Goal: Task Accomplishment & Management: Use online tool/utility

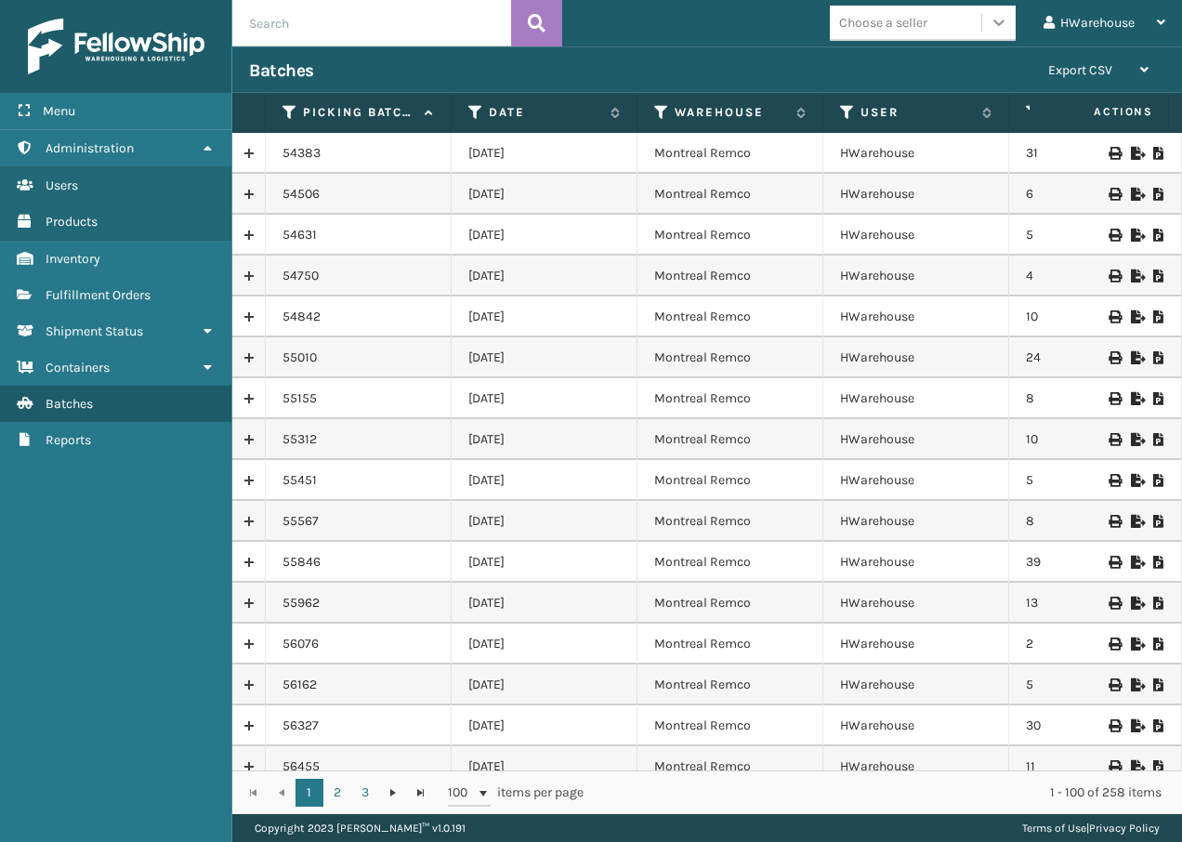
click at [990, 19] on icon at bounding box center [998, 22] width 19 height 19
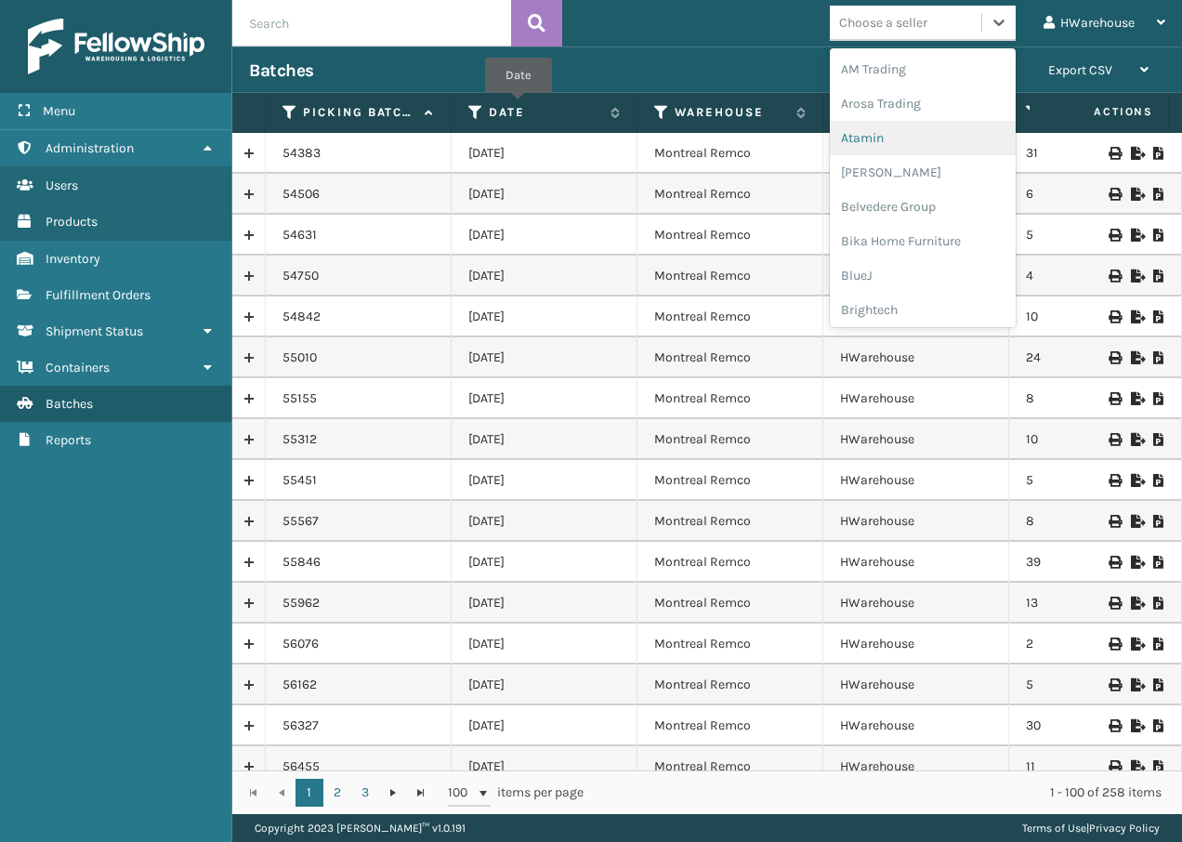
click at [525, 131] on th "Date" at bounding box center [545, 113] width 186 height 40
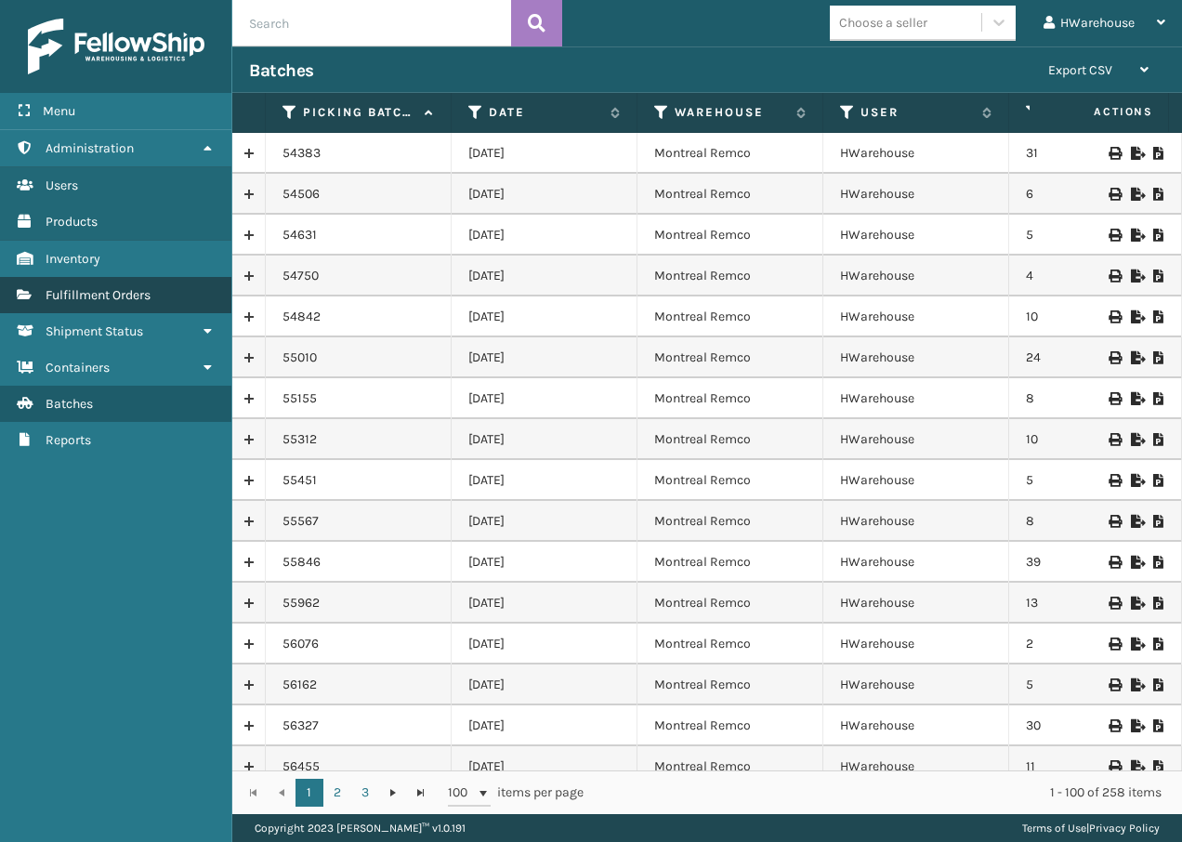
click at [124, 284] on link "Fulfillment Orders" at bounding box center [115, 295] width 231 height 36
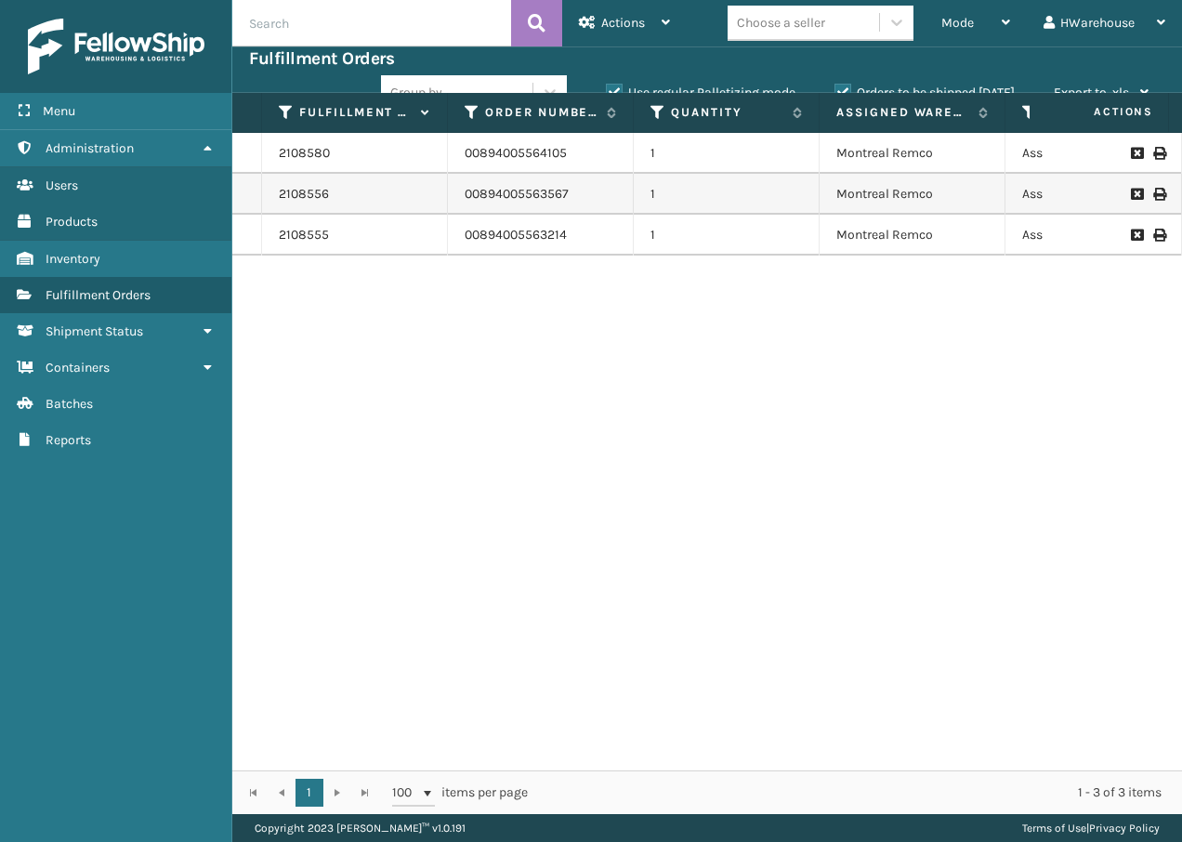
click at [690, 144] on td "1" at bounding box center [727, 153] width 186 height 41
click at [999, 20] on div "Mode" at bounding box center [975, 23] width 69 height 46
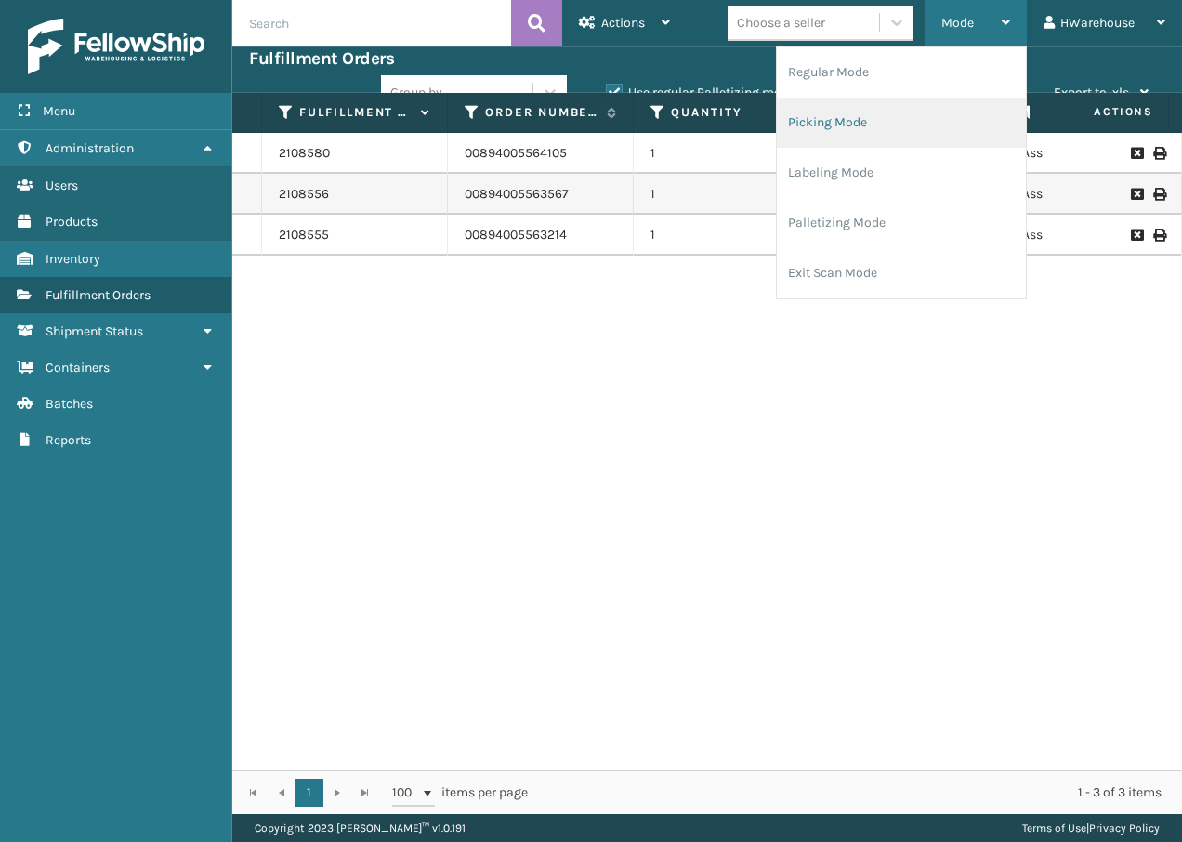
click at [891, 120] on li "Picking Mode" at bounding box center [901, 123] width 249 height 50
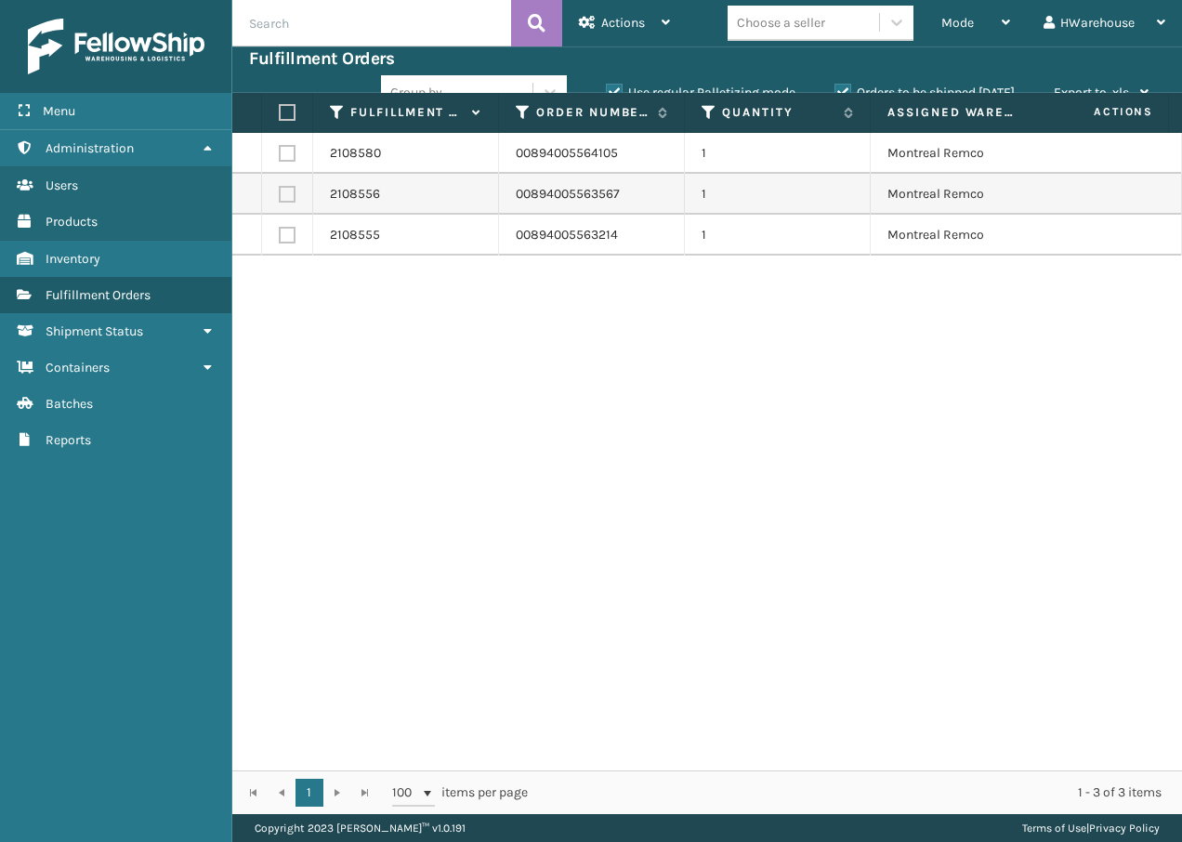
click at [274, 157] on td at bounding box center [287, 153] width 51 height 41
click at [280, 155] on label at bounding box center [287, 153] width 17 height 17
click at [280, 155] on input "checkbox" at bounding box center [279, 151] width 1 height 12
checkbox input "true"
click at [286, 189] on label at bounding box center [287, 194] width 17 height 17
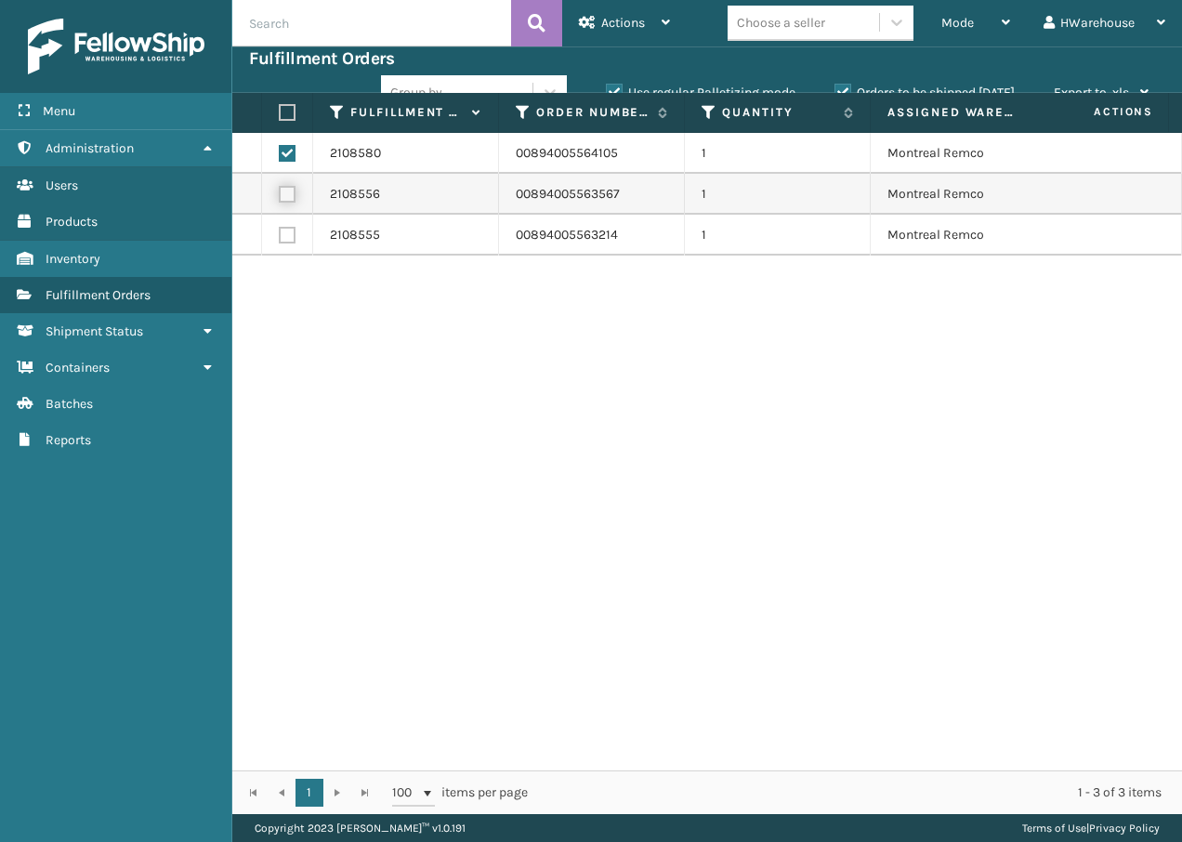
click at [280, 189] on input "checkbox" at bounding box center [279, 192] width 1 height 12
checkbox input "true"
click at [282, 230] on label at bounding box center [287, 235] width 17 height 17
click at [280, 230] on input "checkbox" at bounding box center [279, 233] width 1 height 12
checkbox input "true"
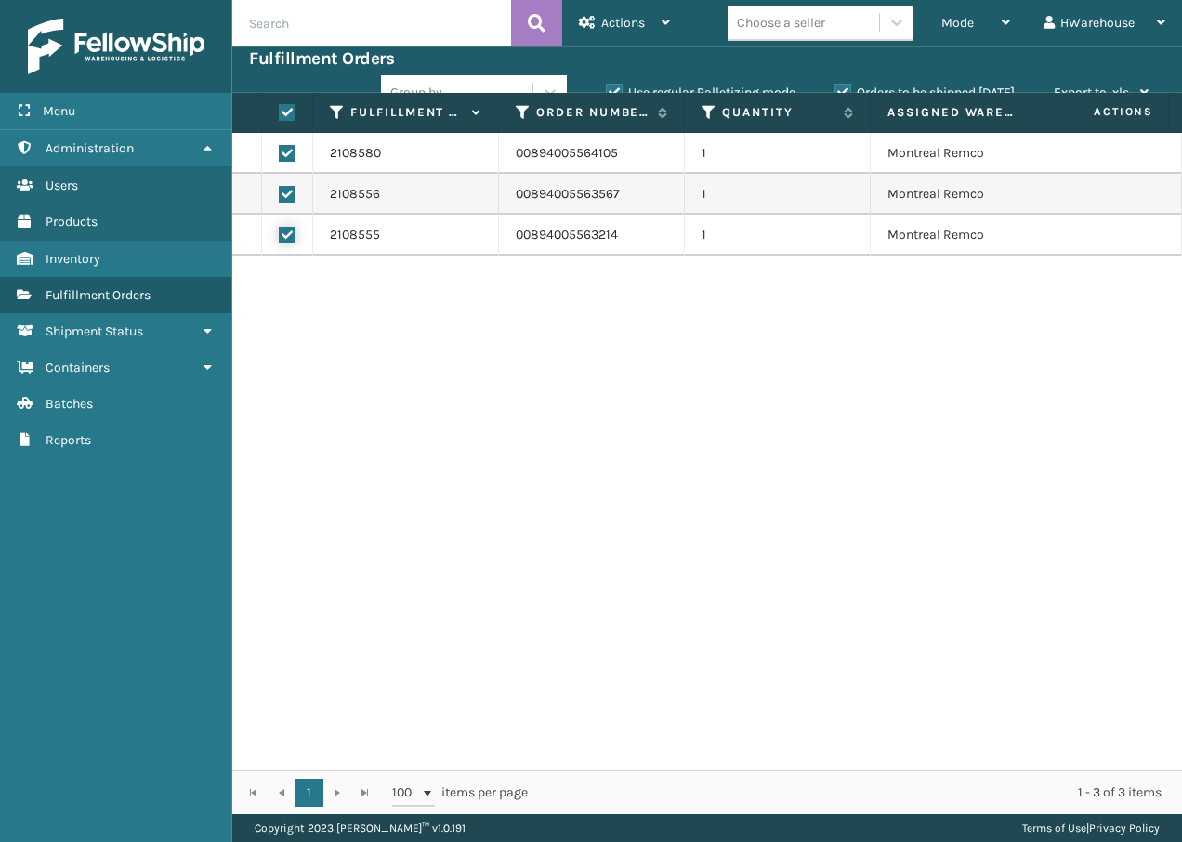
checkbox input "true"
click at [613, 15] on span "Actions" at bounding box center [623, 23] width 44 height 16
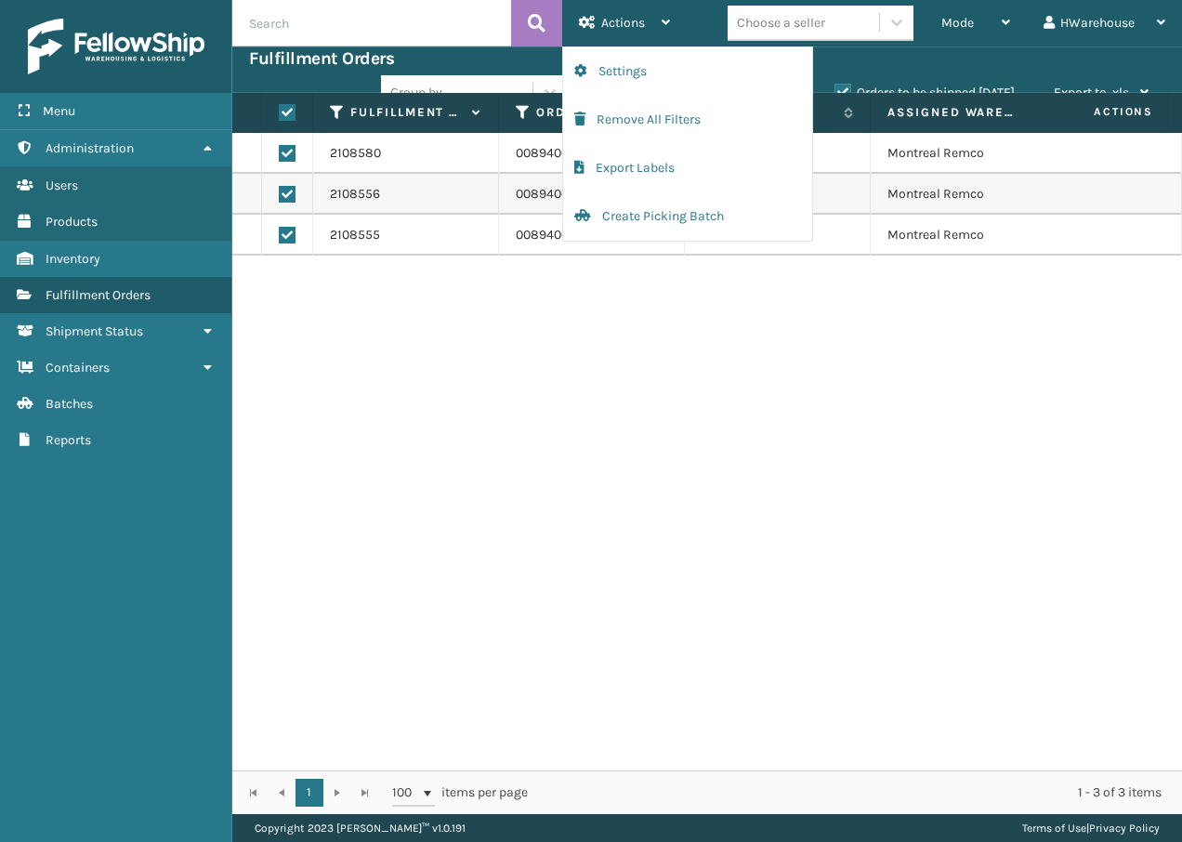
click at [598, 273] on div "2108580 00894005564105 1 Montreal Remco Assigned 1ZB8C5902013519192 UPS Standar…" at bounding box center [707, 451] width 950 height 637
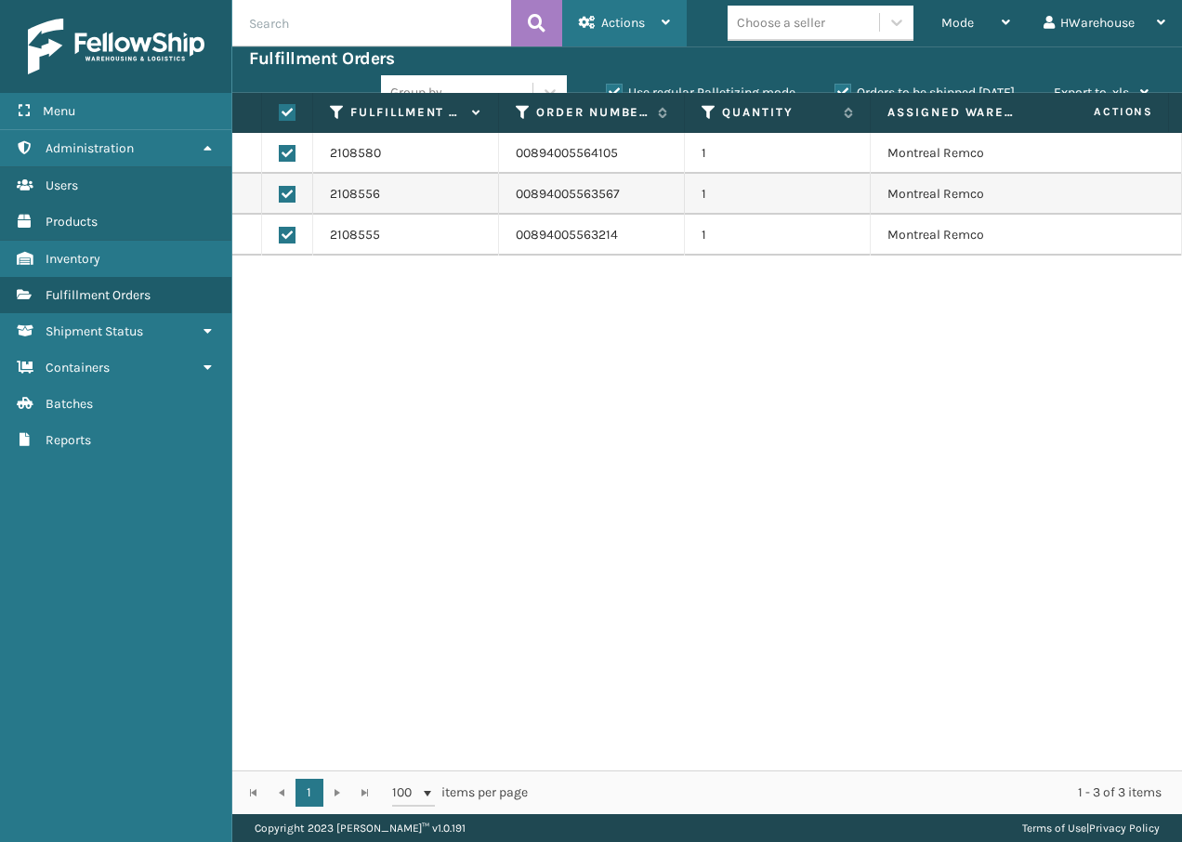
click at [623, 2] on div "Actions" at bounding box center [624, 23] width 91 height 46
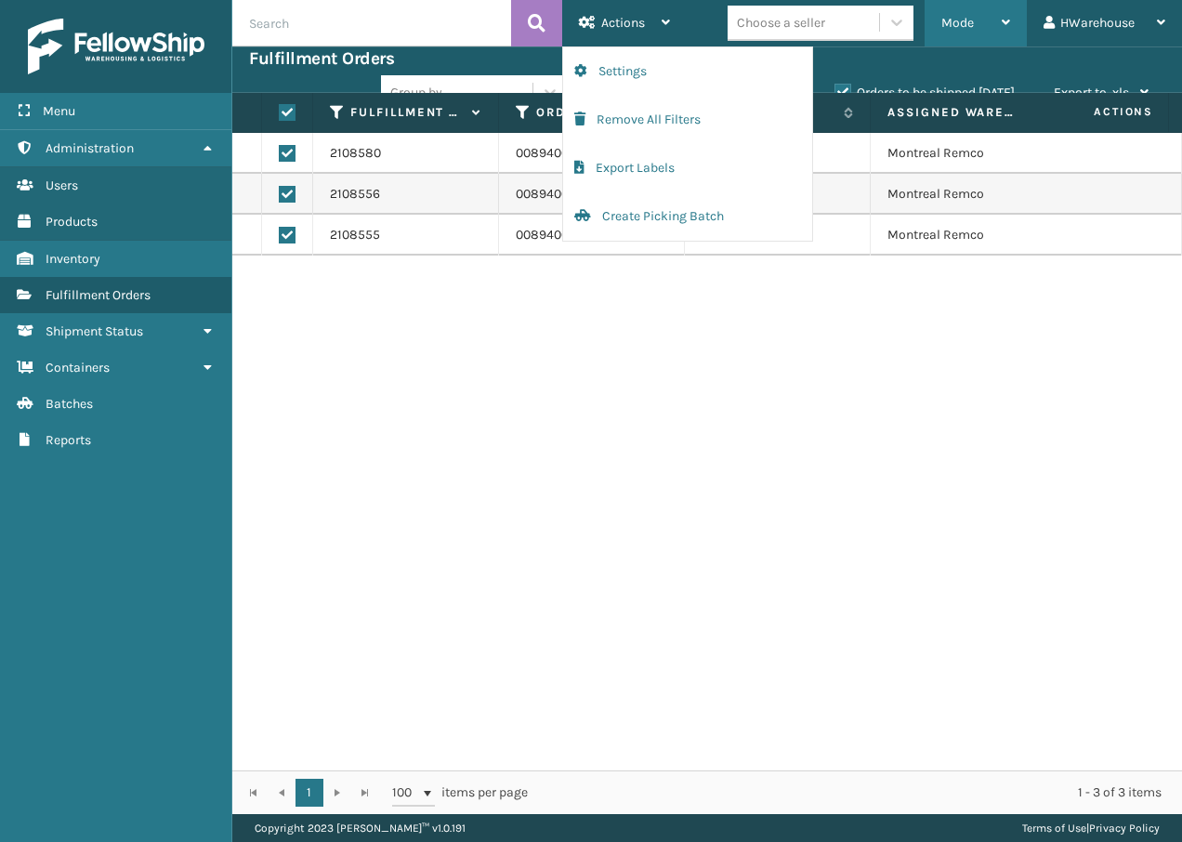
click at [993, 8] on div "Mode" at bounding box center [975, 23] width 69 height 46
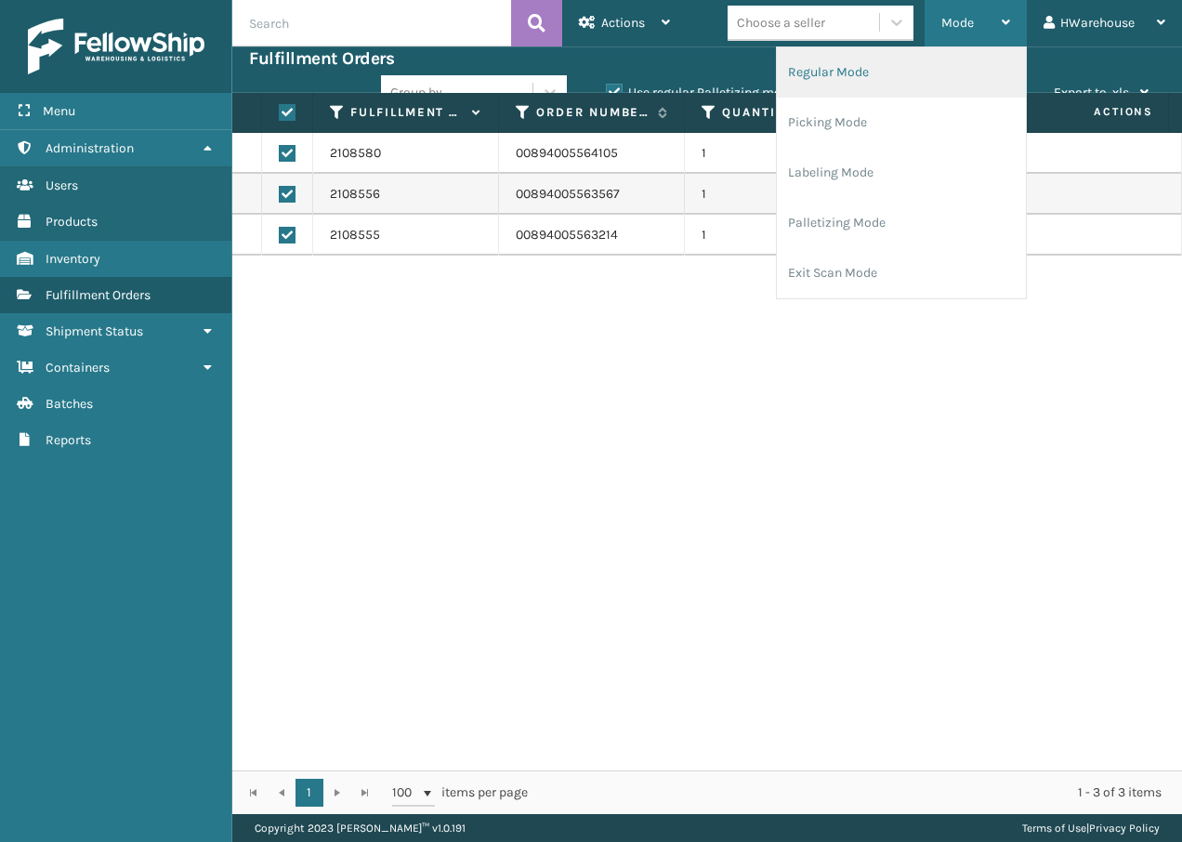
click at [870, 79] on li "Regular Mode" at bounding box center [901, 72] width 249 height 50
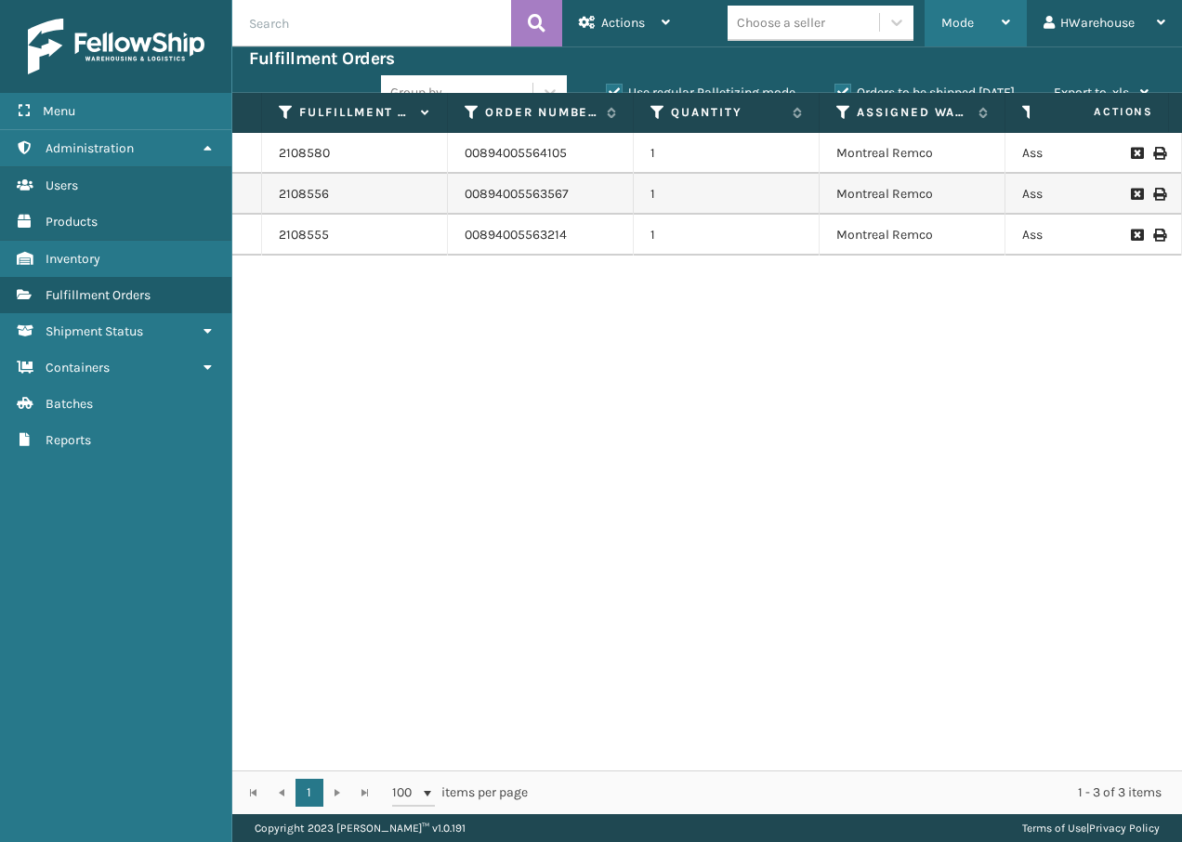
click at [963, 37] on div "Mode" at bounding box center [975, 23] width 69 height 46
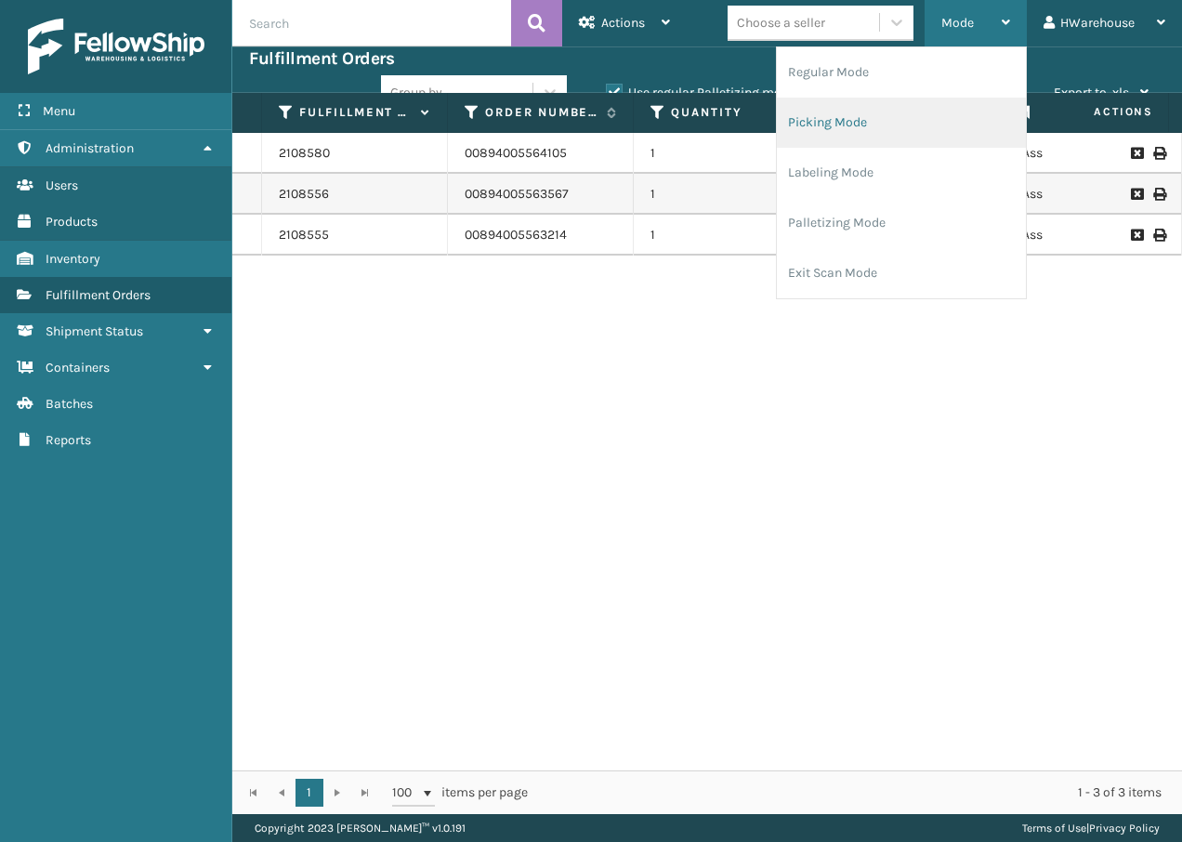
click at [914, 117] on li "Picking Mode" at bounding box center [901, 123] width 249 height 50
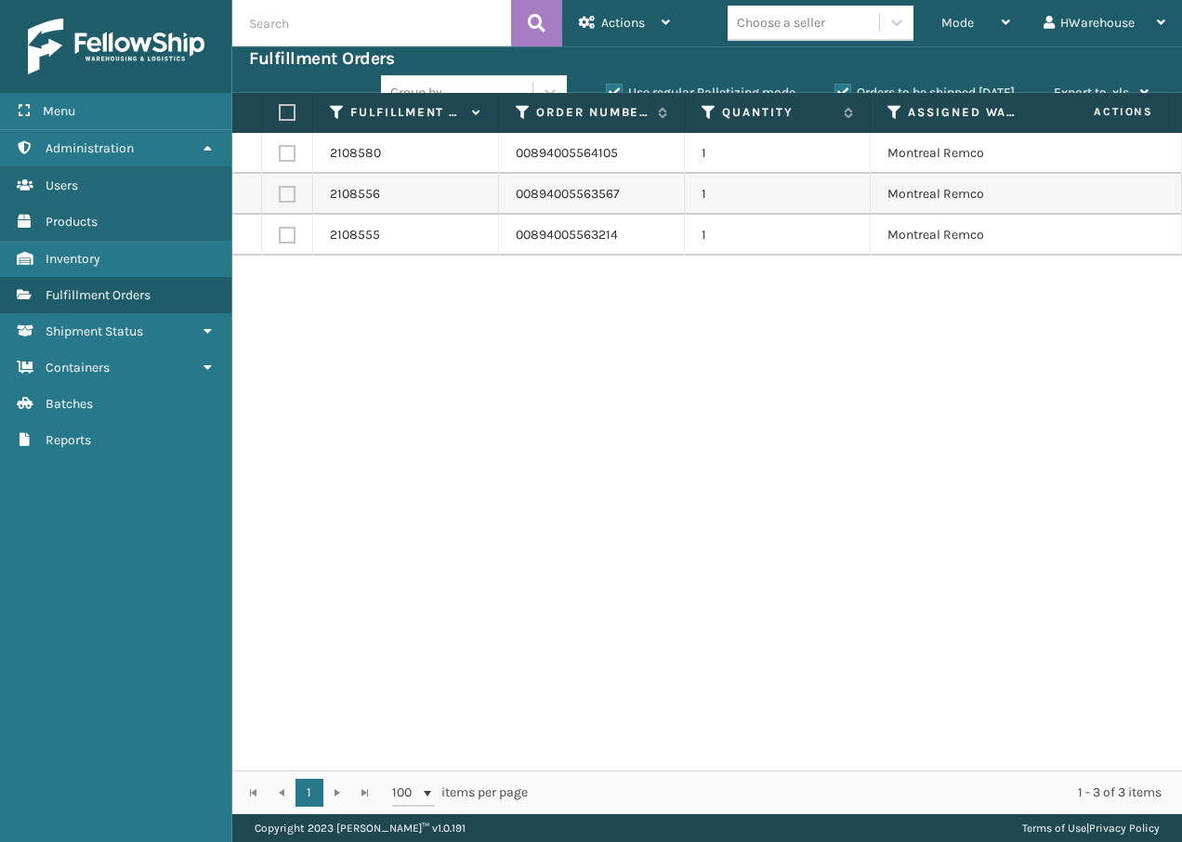
click at [288, 153] on label at bounding box center [287, 153] width 17 height 17
click at [280, 153] on input "checkbox" at bounding box center [279, 151] width 1 height 12
checkbox input "true"
click at [291, 181] on td at bounding box center [287, 194] width 51 height 41
click at [283, 199] on label at bounding box center [287, 194] width 17 height 17
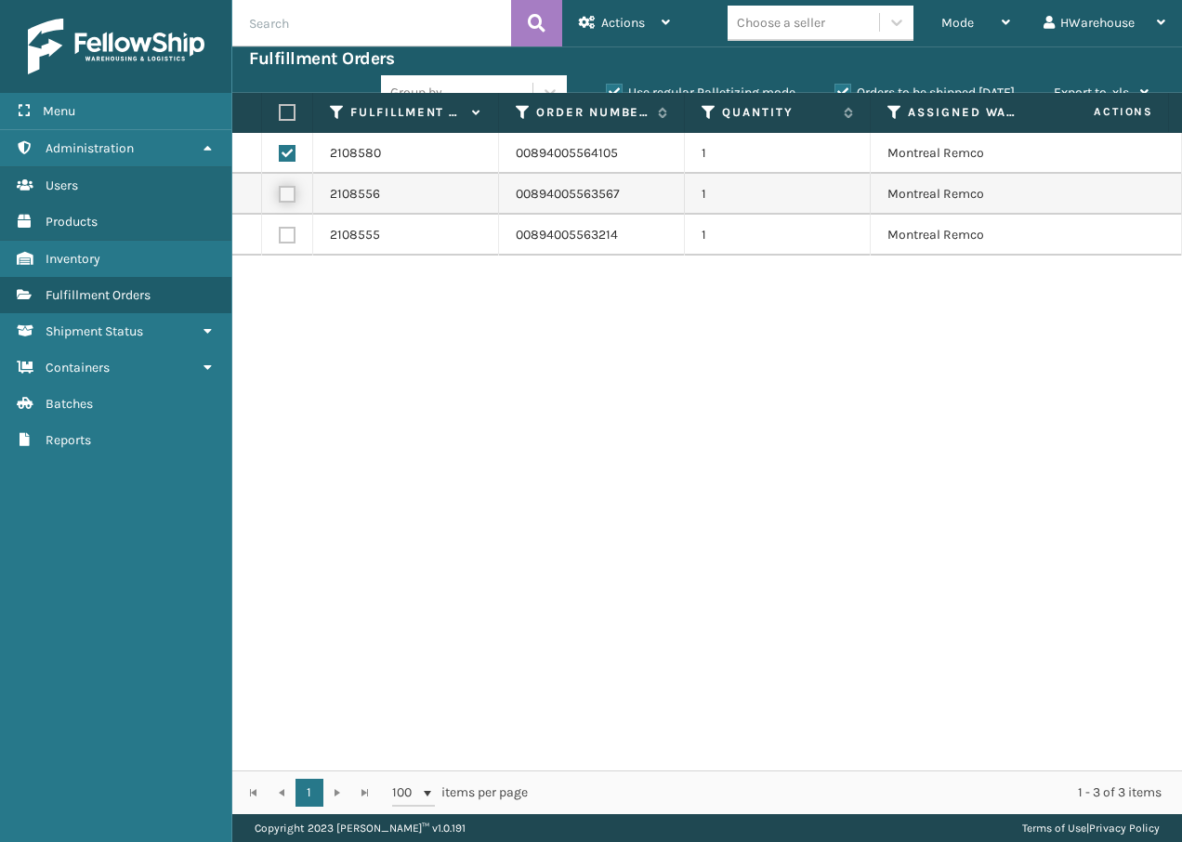
click at [280, 198] on input "checkbox" at bounding box center [279, 192] width 1 height 12
checkbox input "true"
click at [284, 226] on td at bounding box center [287, 235] width 51 height 41
click at [284, 238] on label at bounding box center [287, 235] width 17 height 17
click at [280, 238] on input "checkbox" at bounding box center [279, 233] width 1 height 12
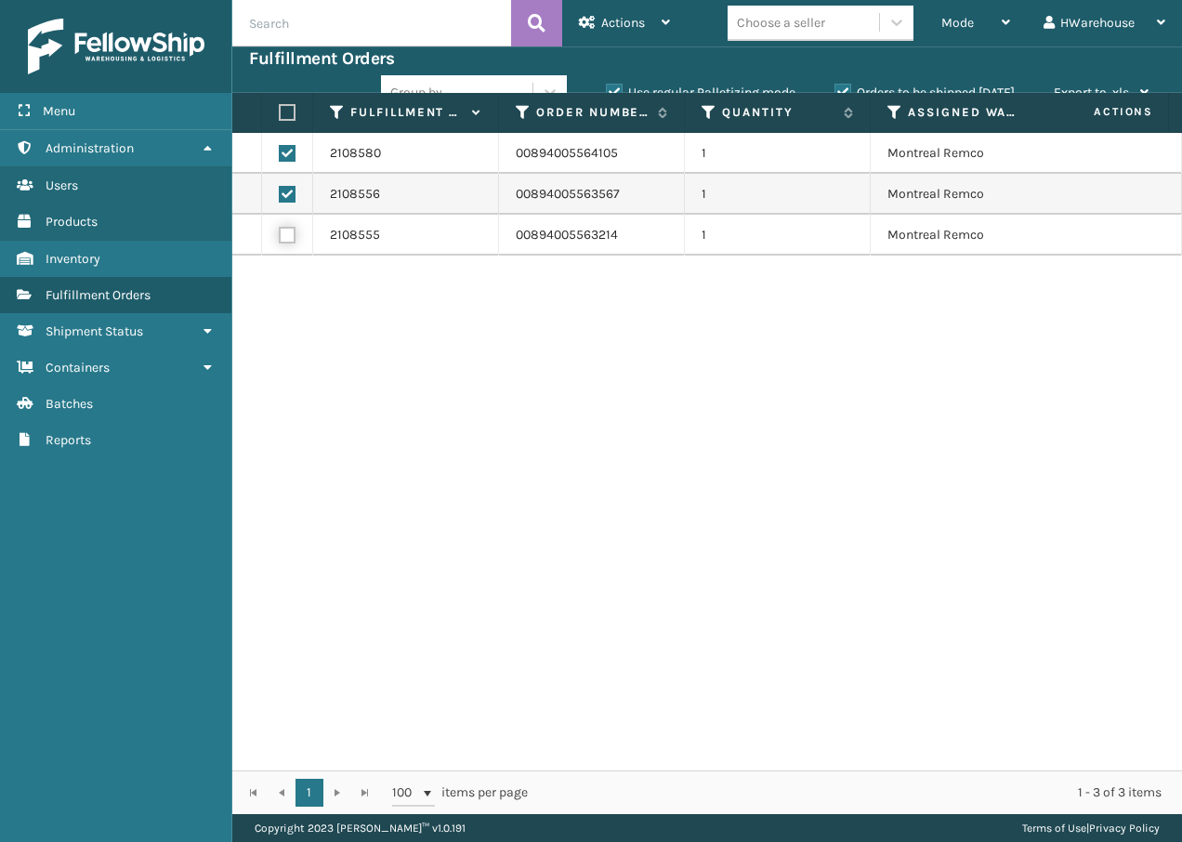
checkbox input "true"
click at [729, 753] on div "2108580 00894005564105 1 Montreal Remco Assigned 1ZB8C5902013519192 UPS Standar…" at bounding box center [707, 451] width 950 height 637
click at [755, 755] on div "2108580 00894005564105 1 Montreal Remco Assigned 1ZB8C5902013519192 UPS Standar…" at bounding box center [707, 451] width 950 height 637
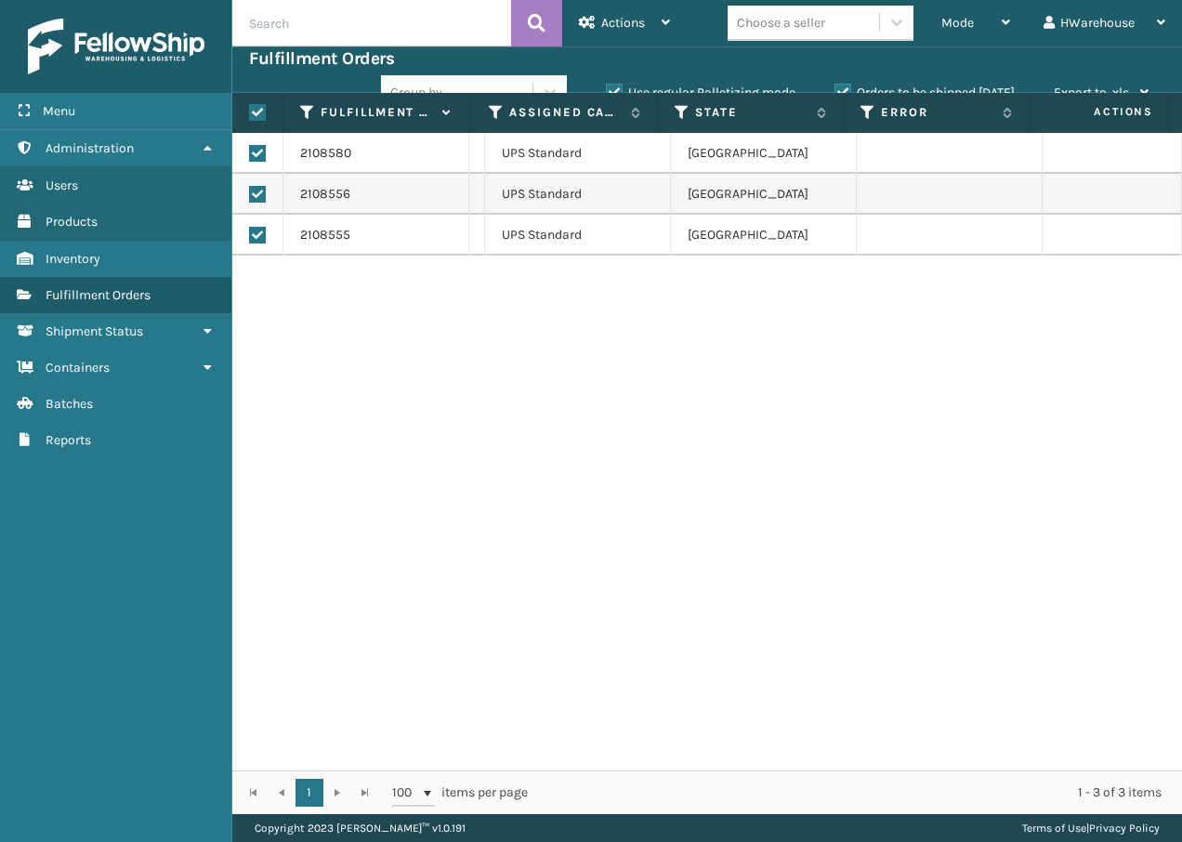
scroll to position [0, 138]
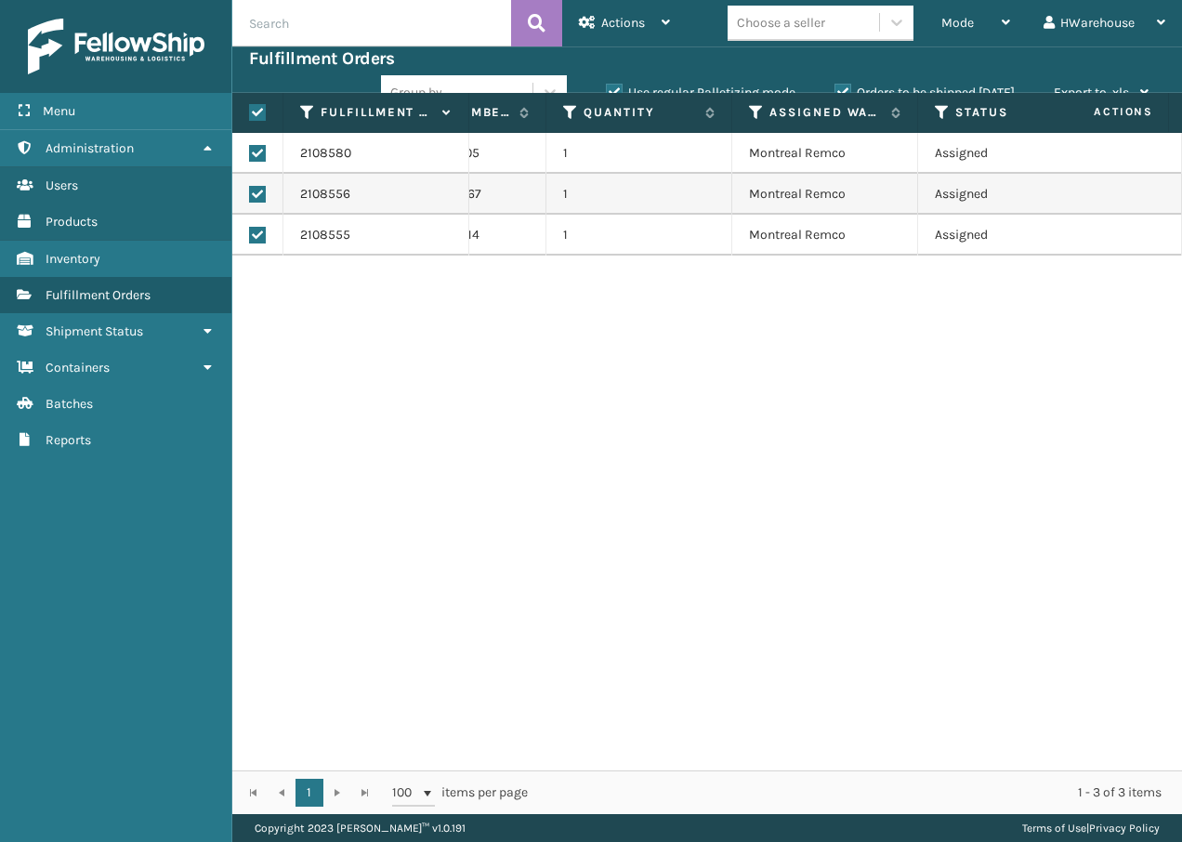
click at [534, 753] on div "2108580 00894005564105 1 Montreal Remco Assigned 1ZB8C5902013519192 UPS Standar…" at bounding box center [707, 451] width 950 height 637
click at [290, 752] on div "2108580 00894005564105 1 Montreal Remco Assigned 1ZB8C5902013519192 UPS Standar…" at bounding box center [707, 451] width 950 height 637
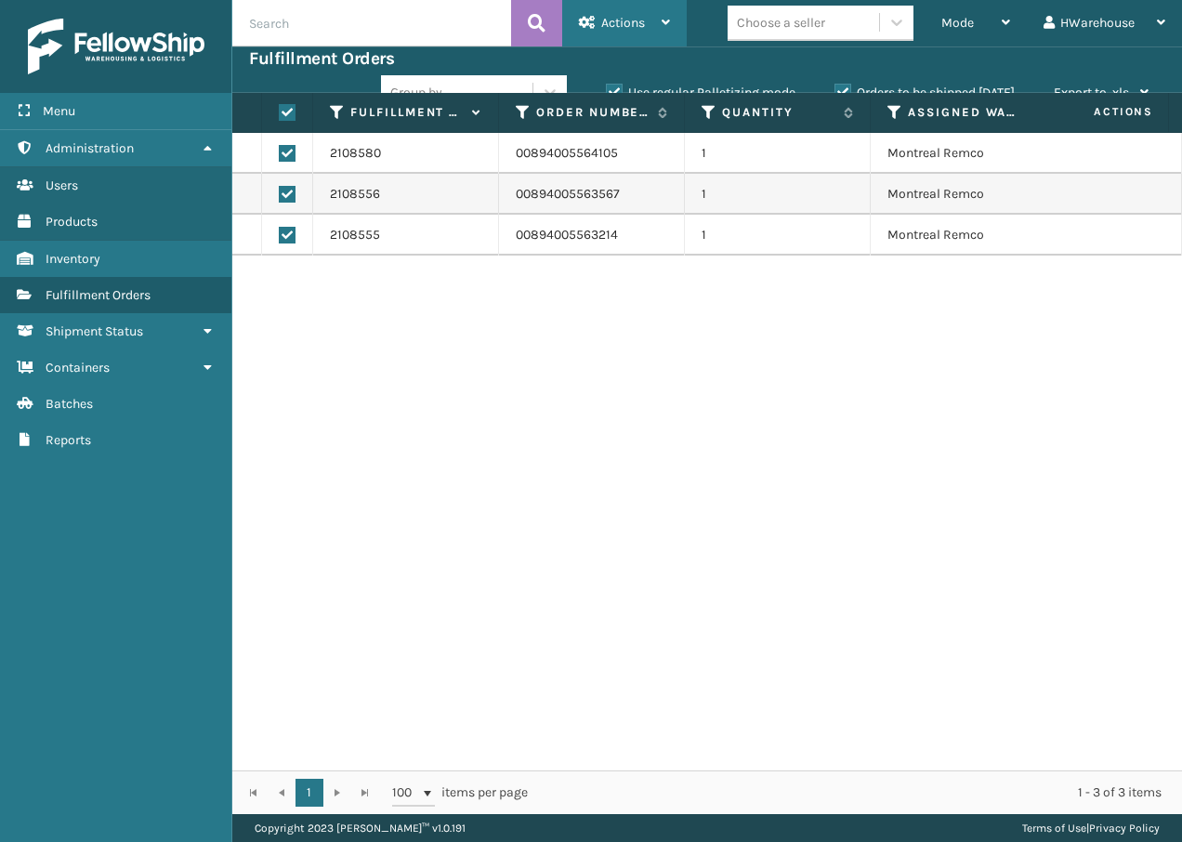
click at [622, 28] on span "Actions" at bounding box center [623, 23] width 44 height 16
click at [960, 170] on td "Montreal Remco" at bounding box center [964, 153] width 186 height 41
click at [974, 26] on div "Mode" at bounding box center [975, 23] width 69 height 46
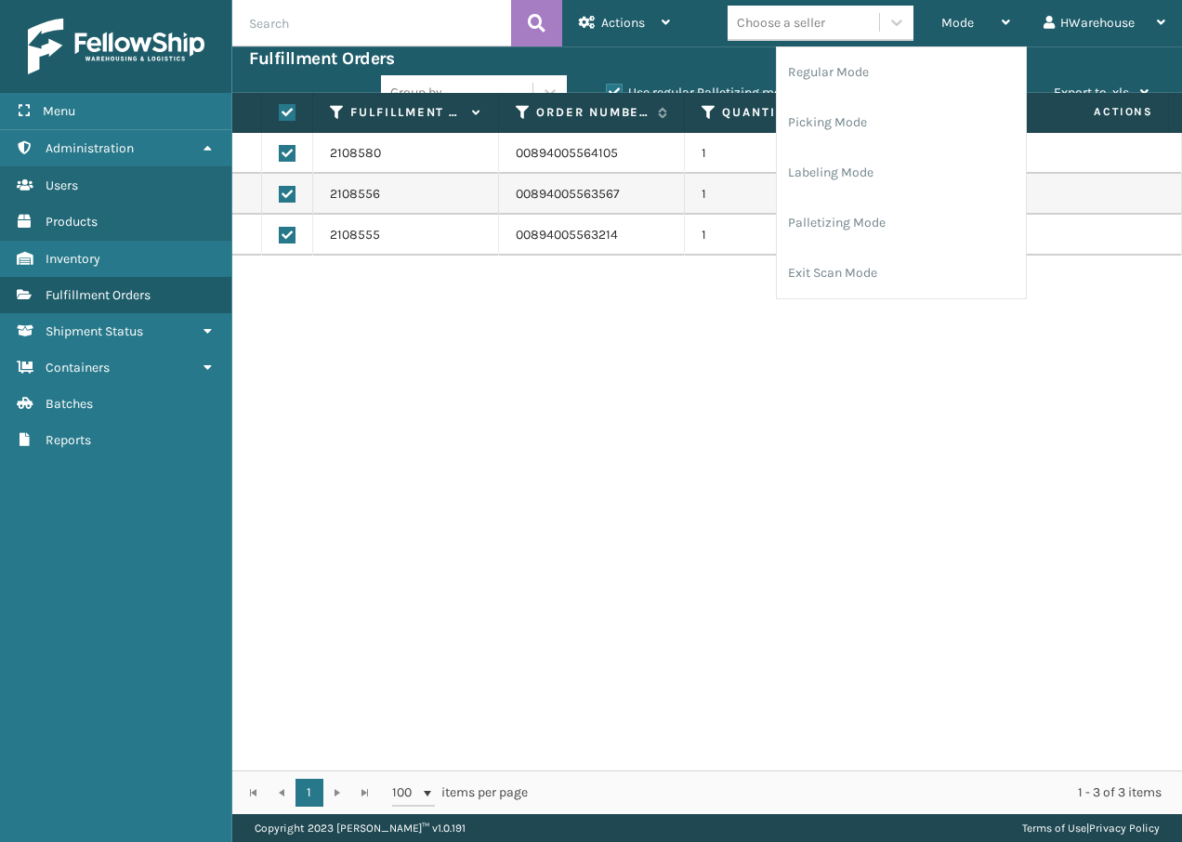
click at [790, 327] on div "2108580 00894005564105 1 Montreal Remco Assigned 1ZB8C5902013519192 UPS Standar…" at bounding box center [707, 451] width 950 height 637
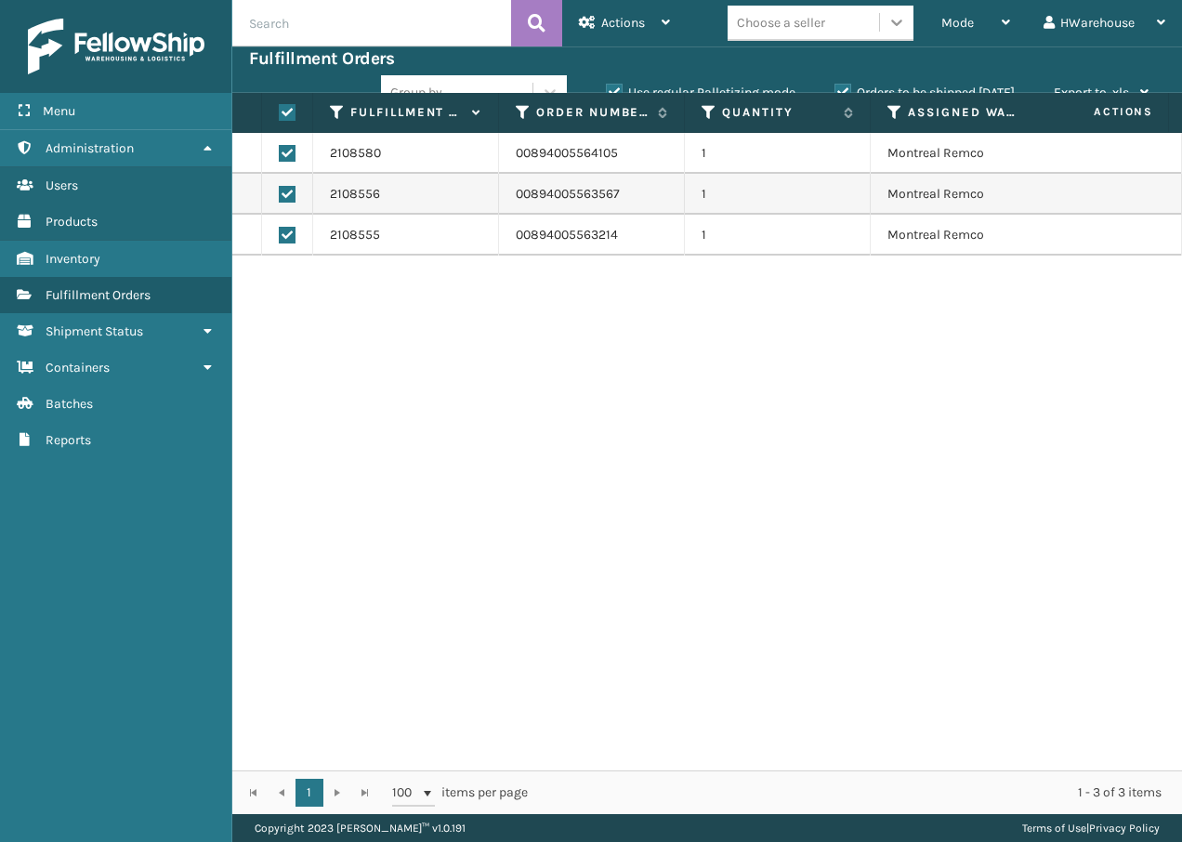
click at [895, 17] on icon at bounding box center [896, 22] width 19 height 19
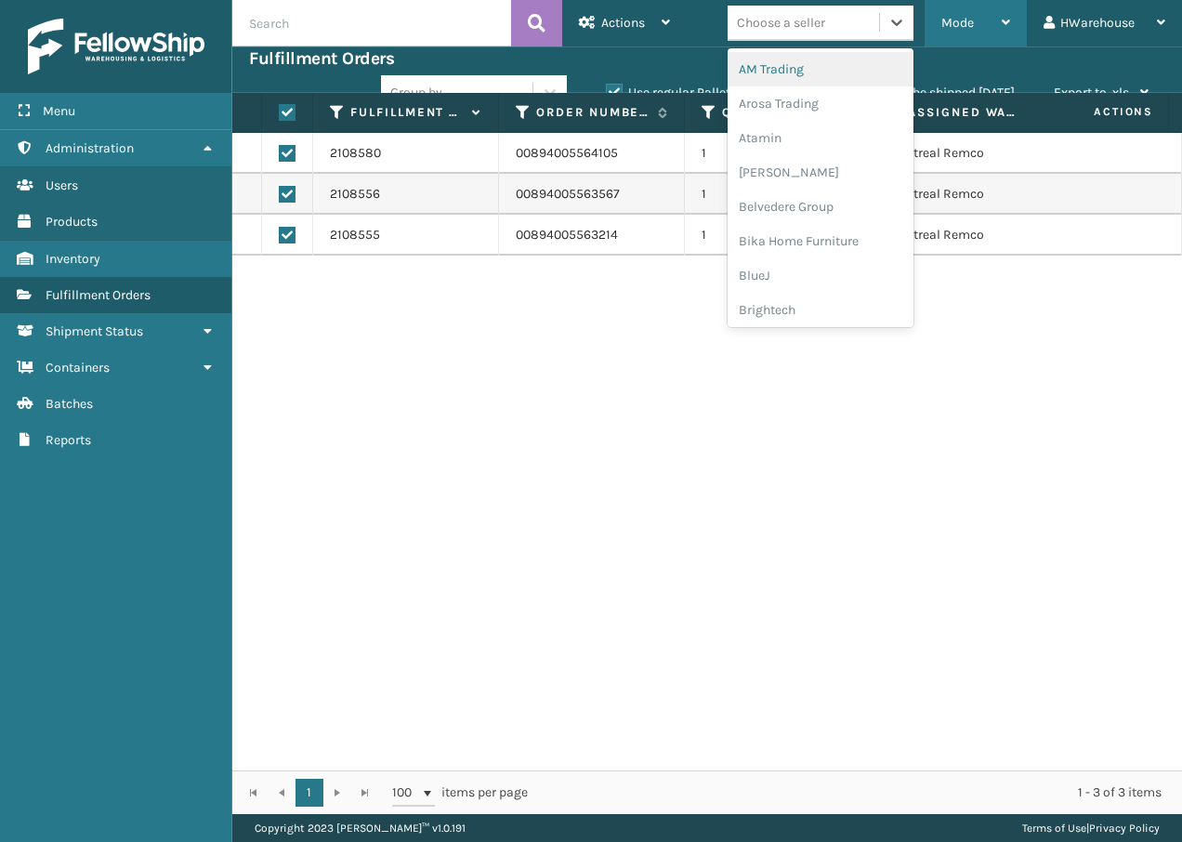
click at [953, 7] on div "Mode" at bounding box center [975, 23] width 69 height 46
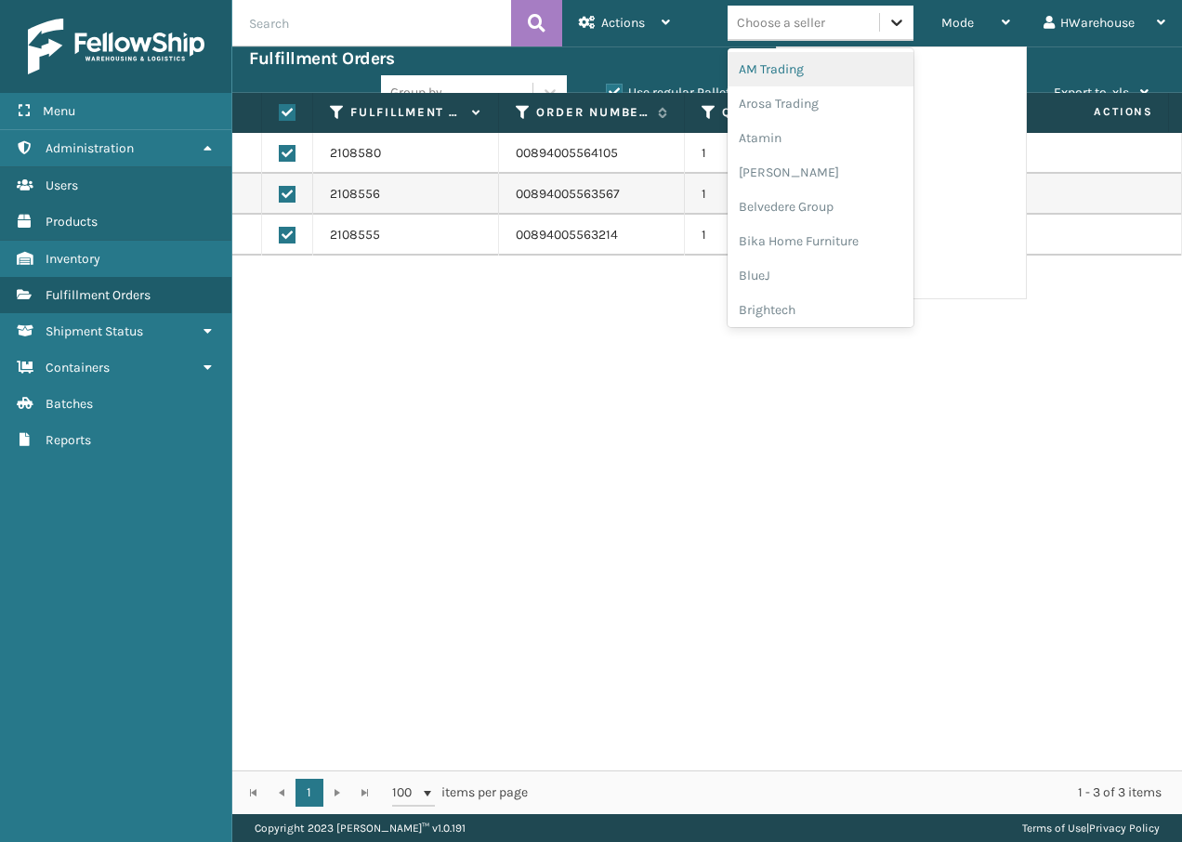
click at [894, 16] on icon at bounding box center [896, 22] width 19 height 19
click at [959, 21] on span "Mode" at bounding box center [957, 23] width 33 height 16
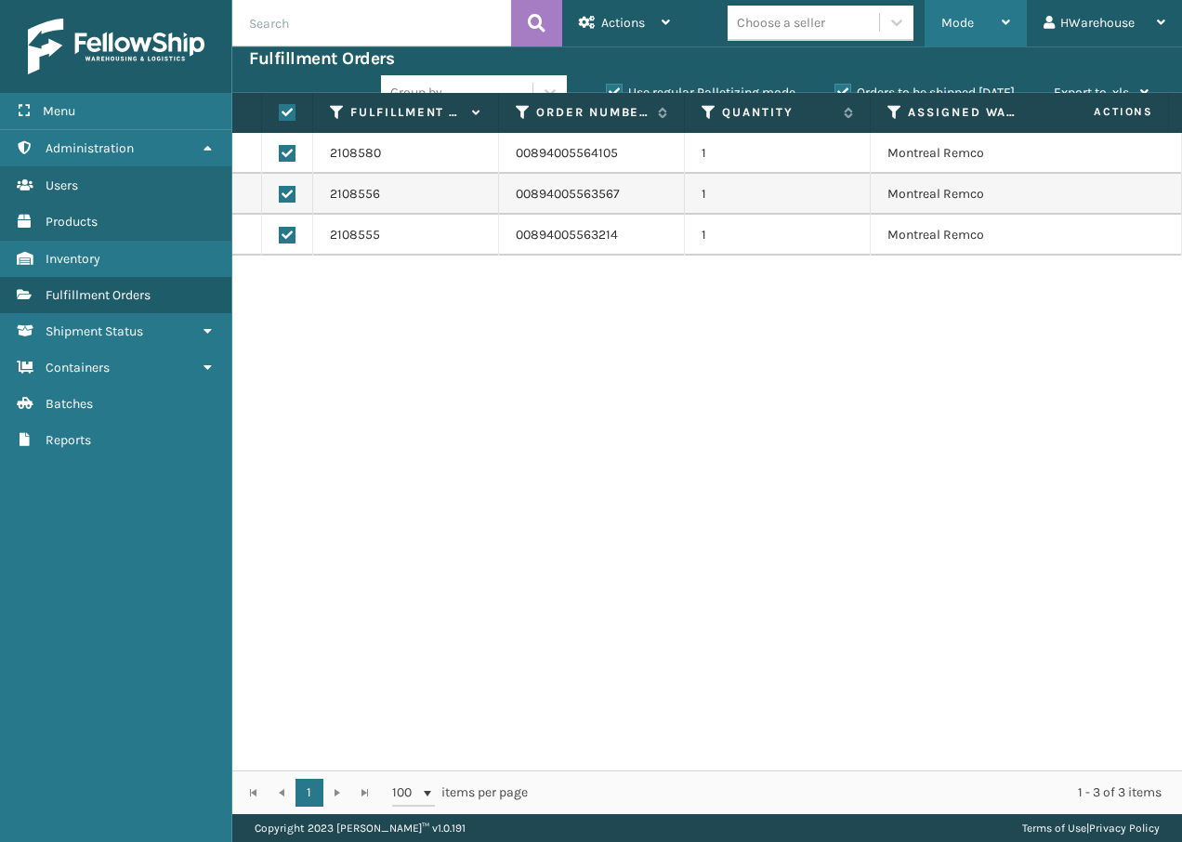
click at [977, 19] on div "Mode" at bounding box center [975, 23] width 69 height 46
click at [695, 76] on div "Group by Use regular Palletizing mode Orders to be shipped [DATE] Export to .xl…" at bounding box center [773, 93] width 784 height 46
click at [655, 26] on div "Actions" at bounding box center [624, 23] width 91 height 46
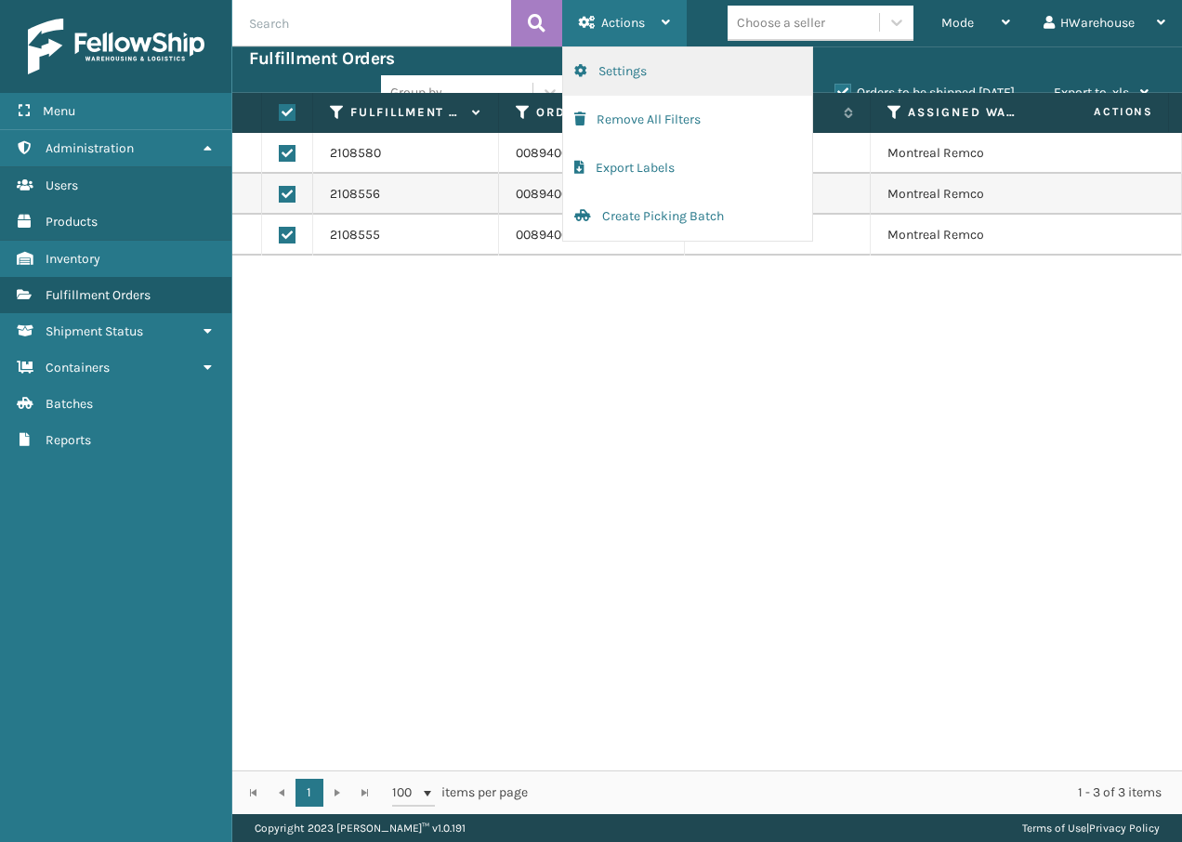
click at [622, 68] on button "Settings" at bounding box center [687, 71] width 249 height 48
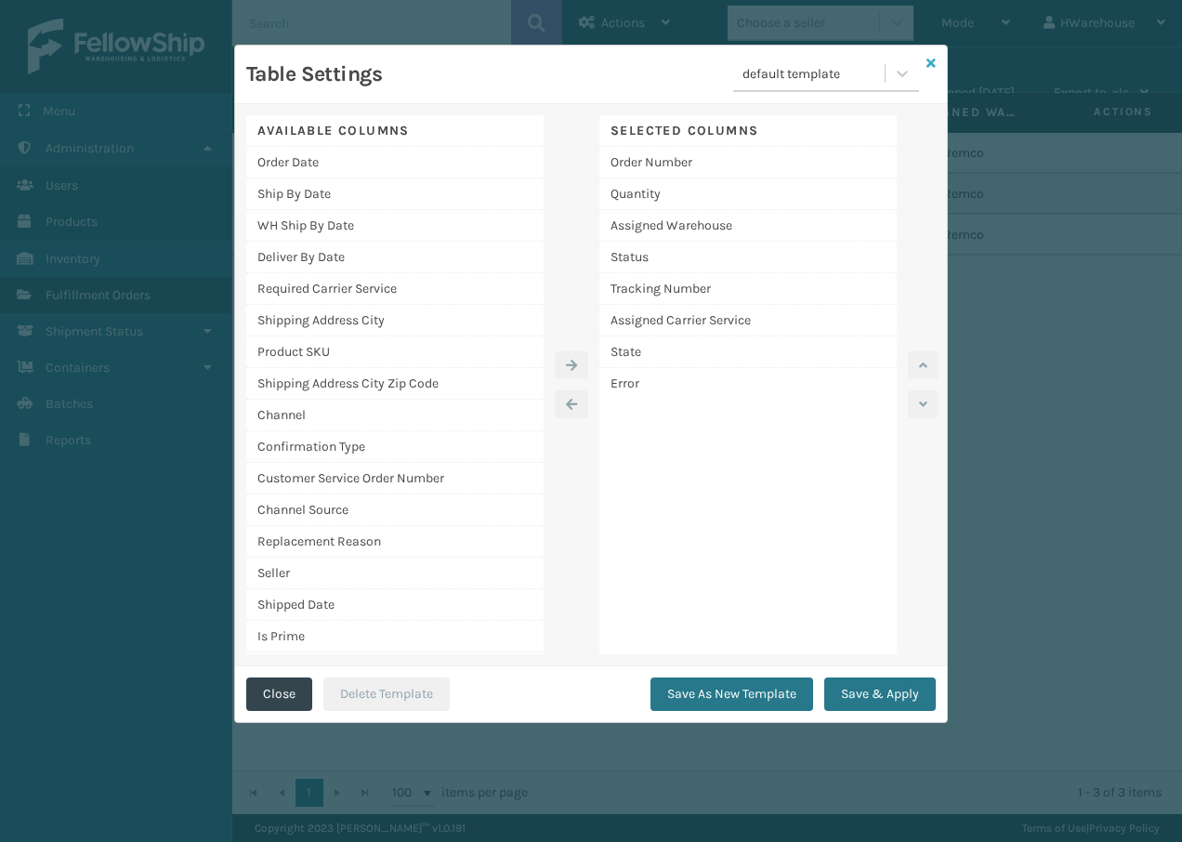
click at [931, 58] on icon at bounding box center [930, 63] width 9 height 13
